Goal: Task Accomplishment & Management: Complete application form

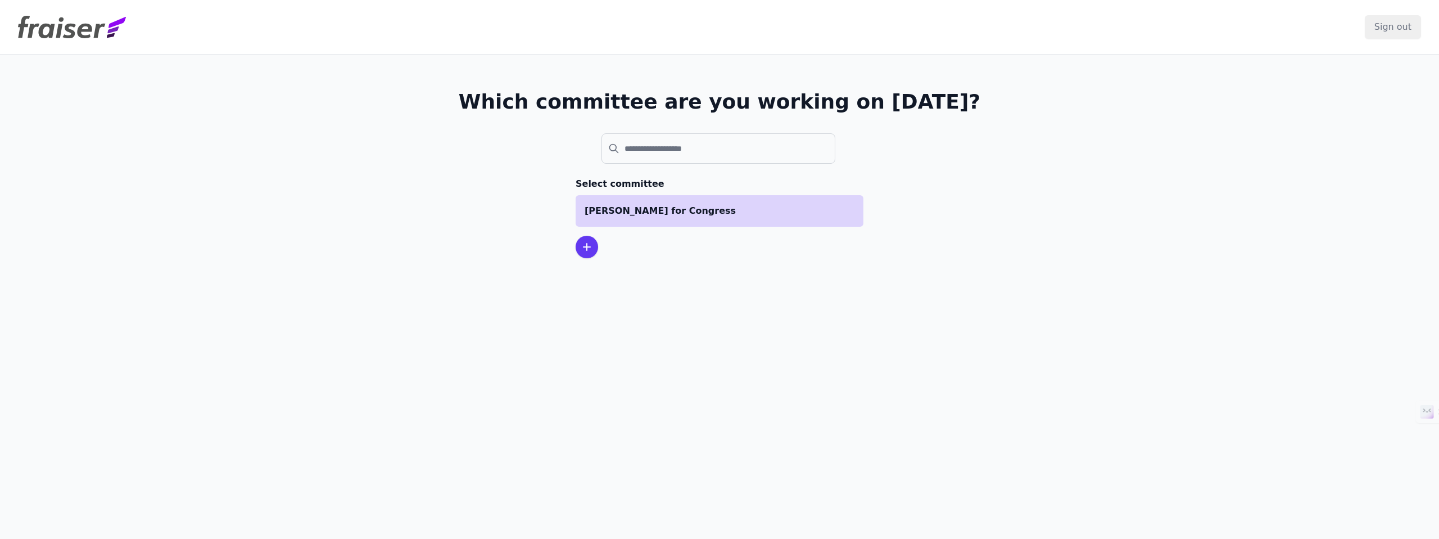
click at [770, 205] on p "[PERSON_NAME] for Congress" at bounding box center [720, 210] width 270 height 13
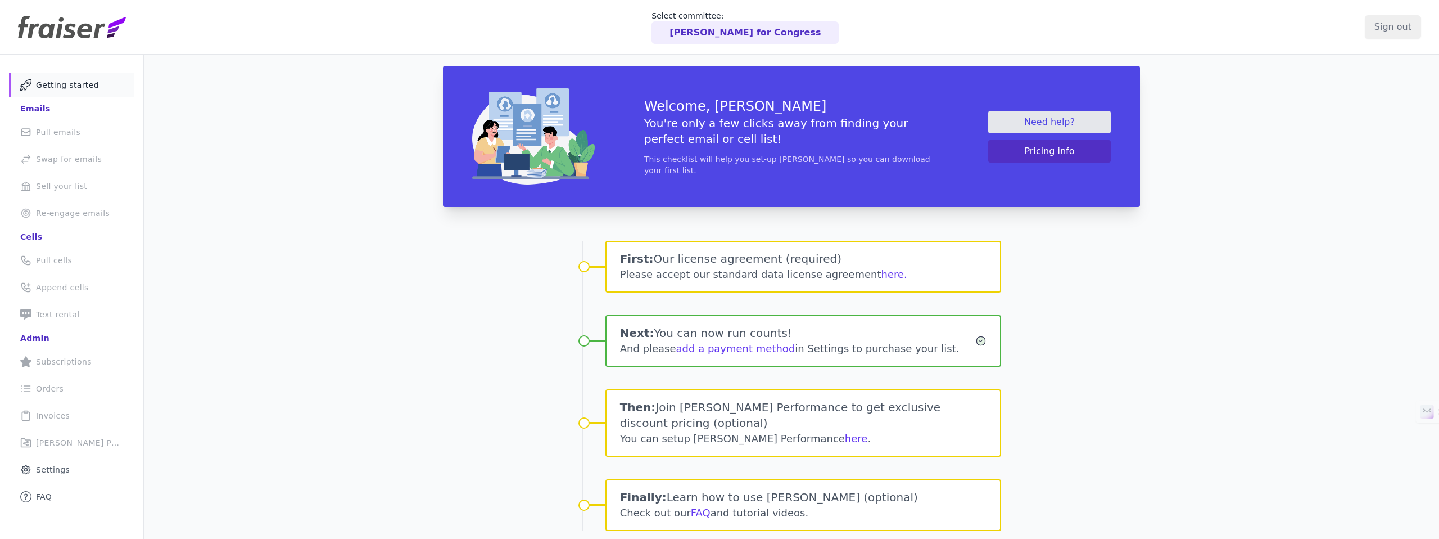
scroll to position [55, 0]
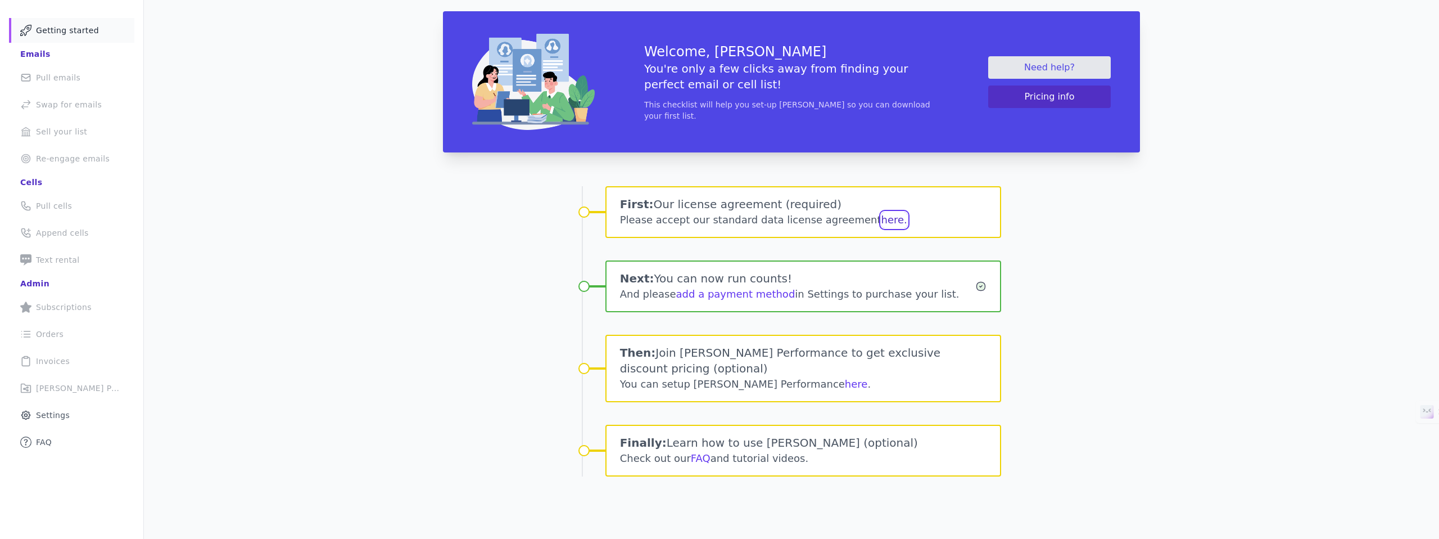
click at [888, 218] on button "here." at bounding box center [894, 220] width 26 height 16
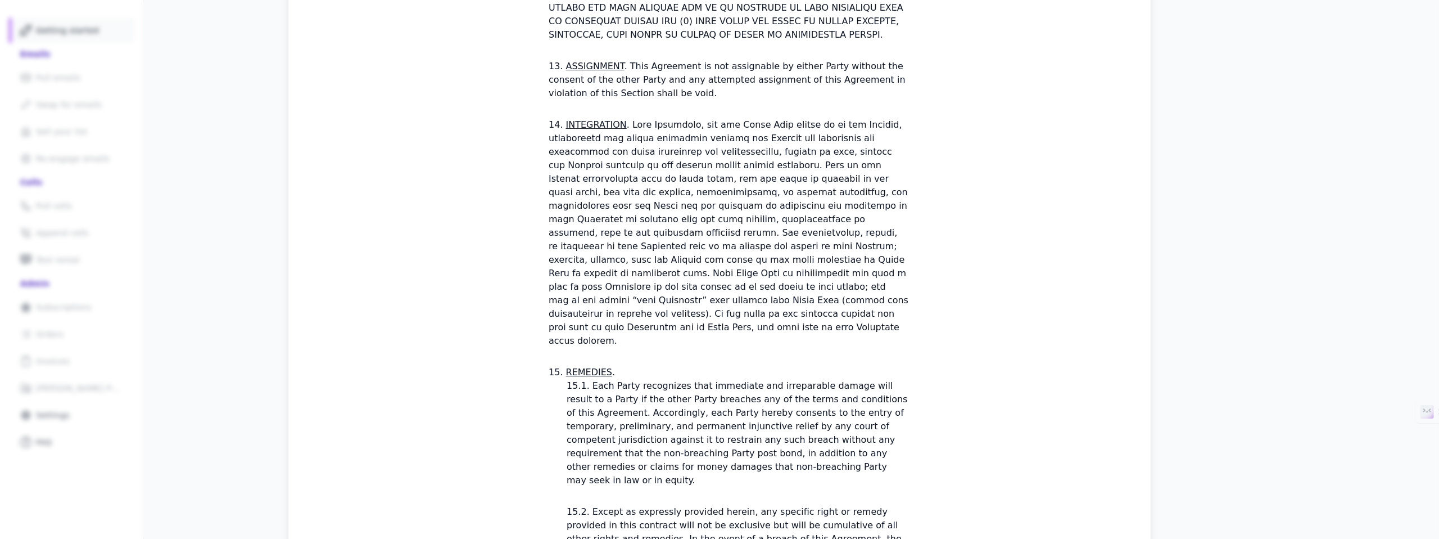
scroll to position [3265, 0]
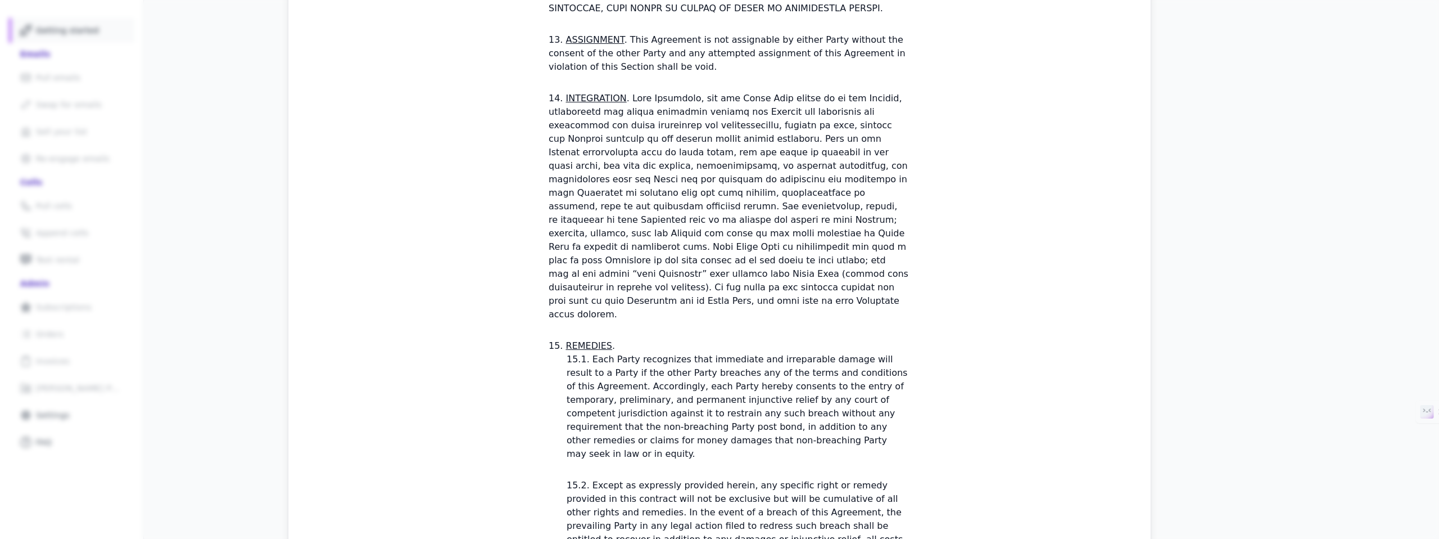
checkbox input "true"
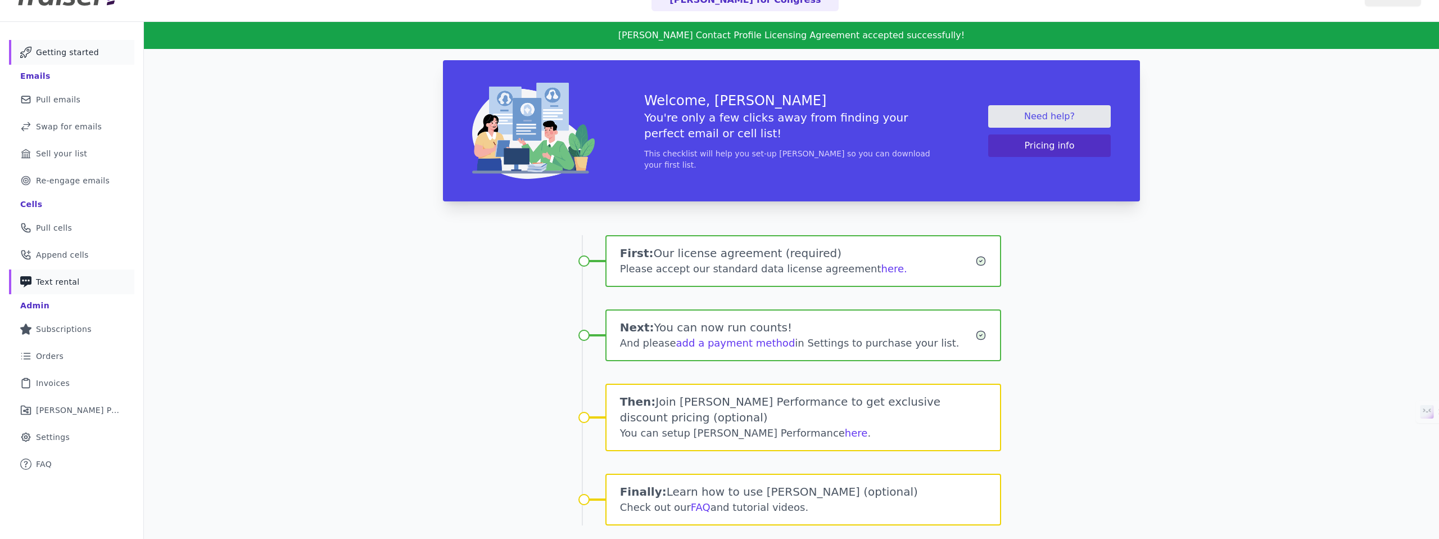
scroll to position [32, 0]
click at [57, 281] on span "Text rental" at bounding box center [58, 282] width 44 height 11
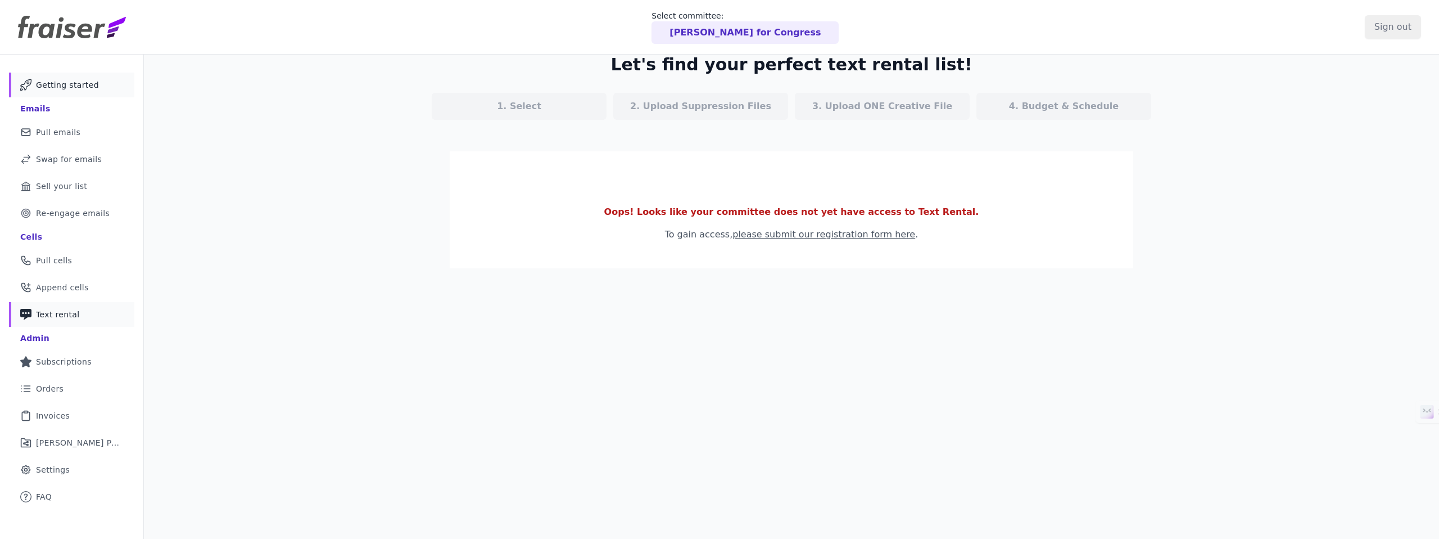
click at [73, 77] on link "Mail Icon Outline of a mail envelope Getting started" at bounding box center [71, 85] width 125 height 25
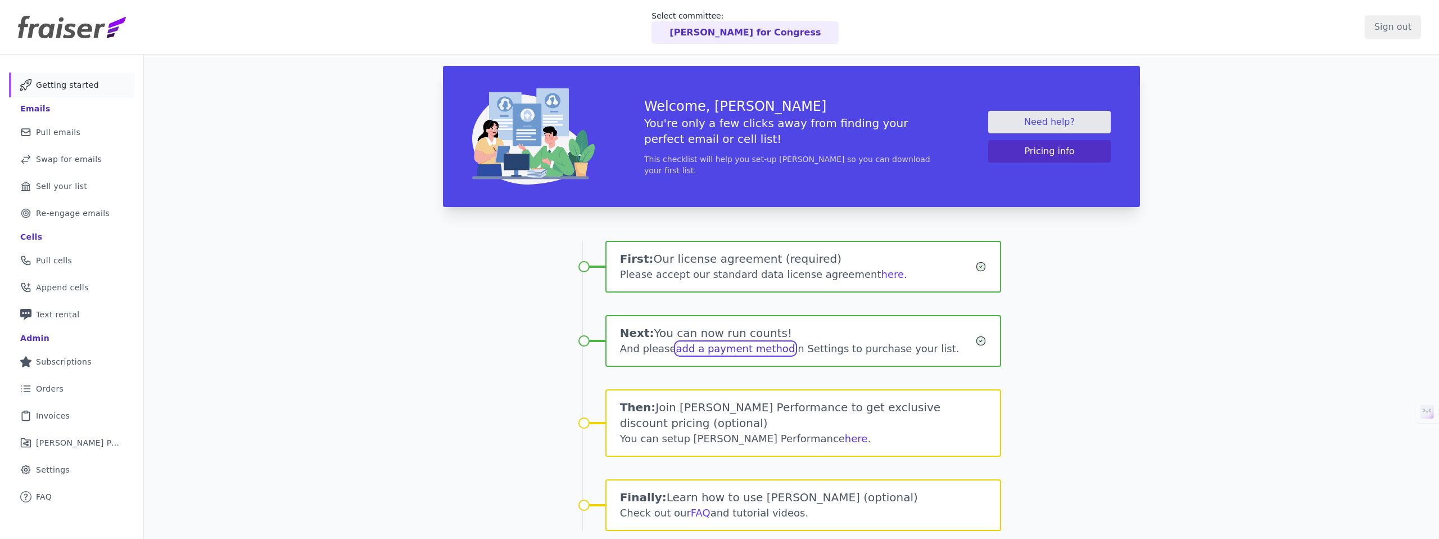
click at [742, 350] on link "add a payment method" at bounding box center [735, 348] width 119 height 12
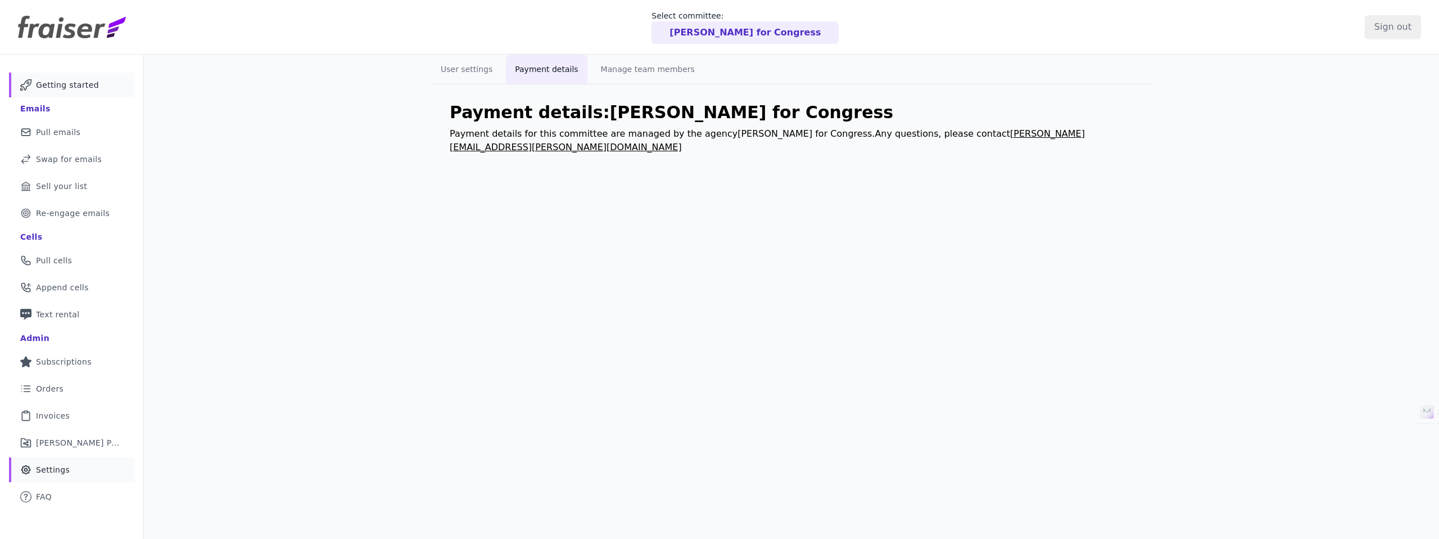
click at [65, 92] on link "Mail Icon Outline of a mail envelope Getting started" at bounding box center [71, 85] width 125 height 25
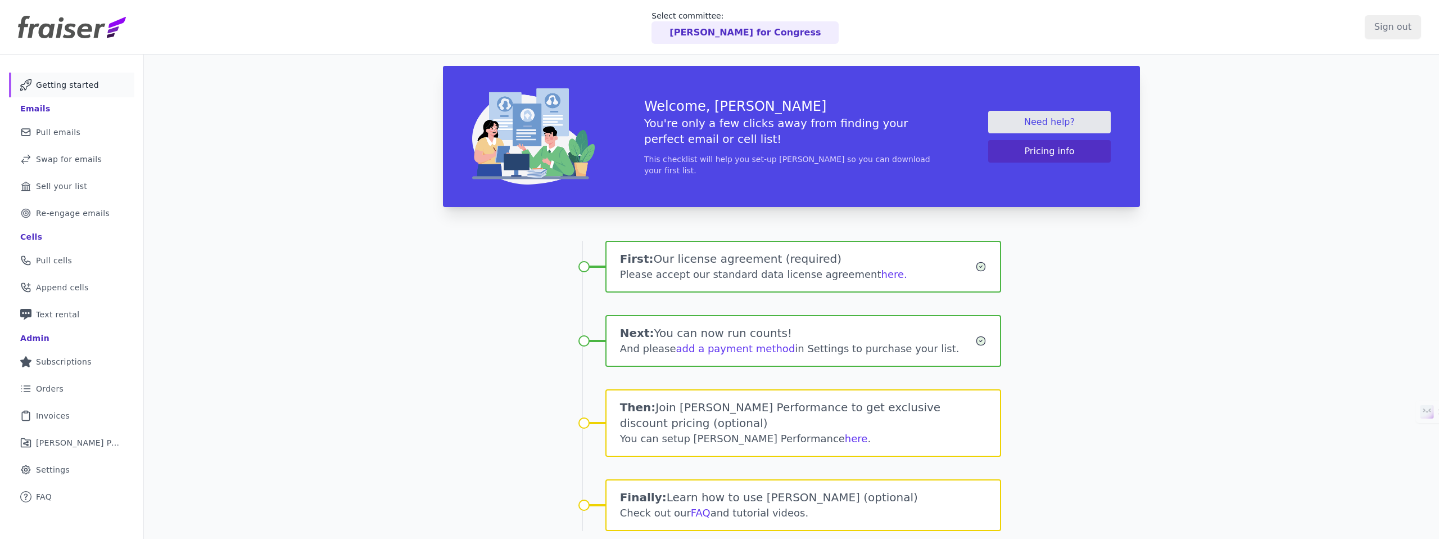
scroll to position [55, 0]
